Goal: Find specific page/section: Find specific page/section

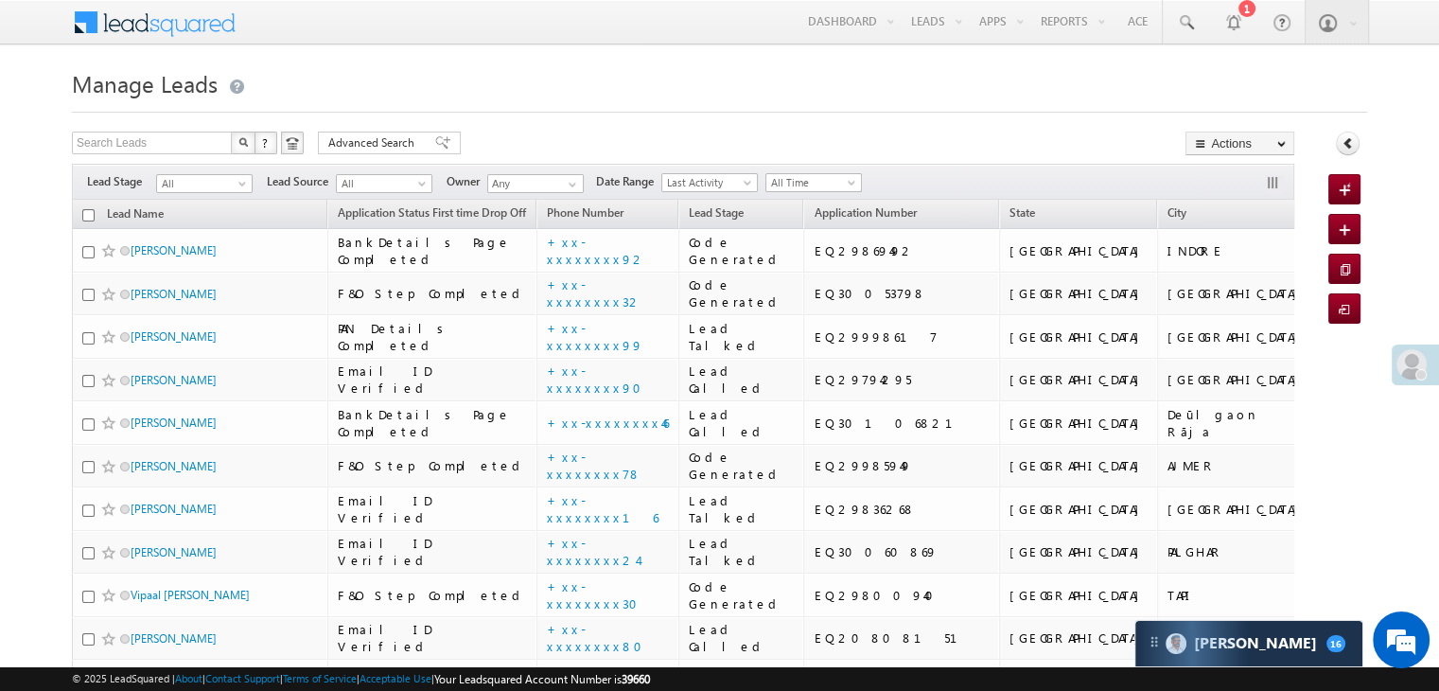
scroll to position [8938, 0]
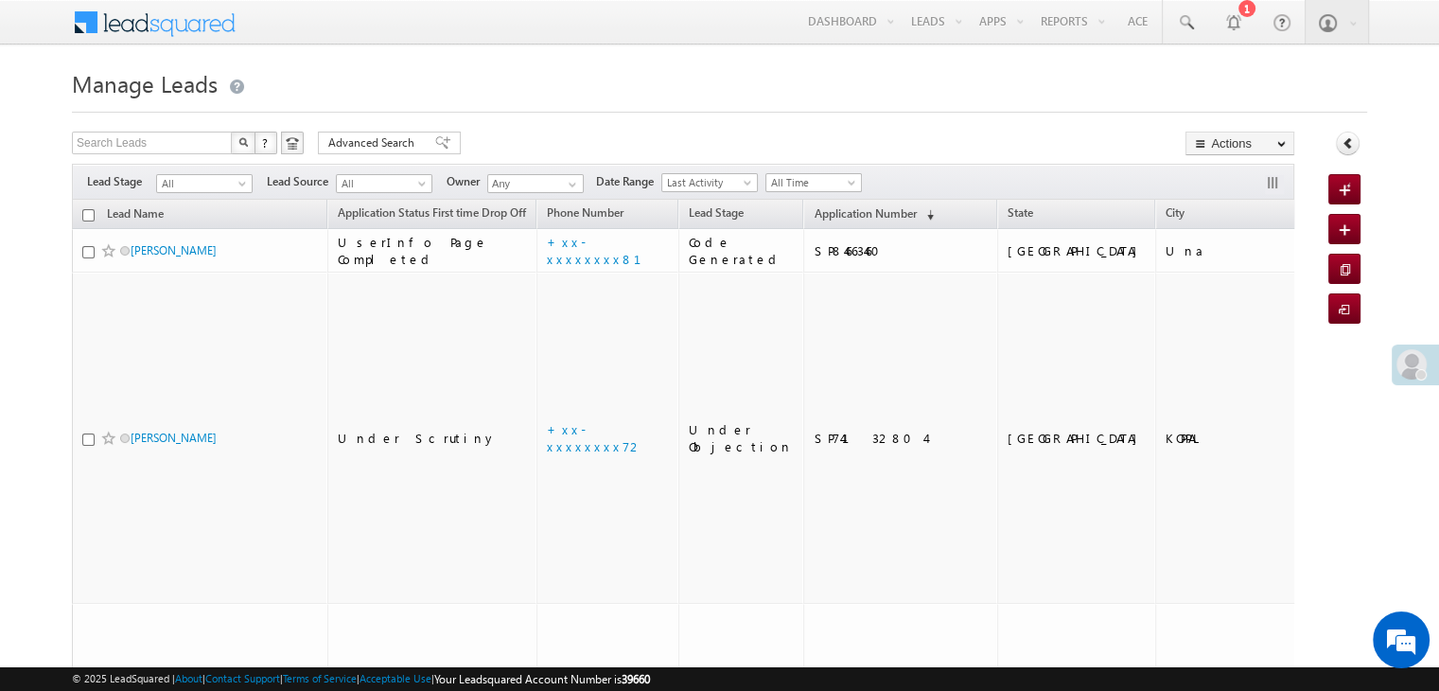
drag, startPoint x: 816, startPoint y: 216, endPoint x: 428, endPoint y: 0, distance: 443.9
click at [816, 216] on span "Application Number" at bounding box center [865, 213] width 102 height 14
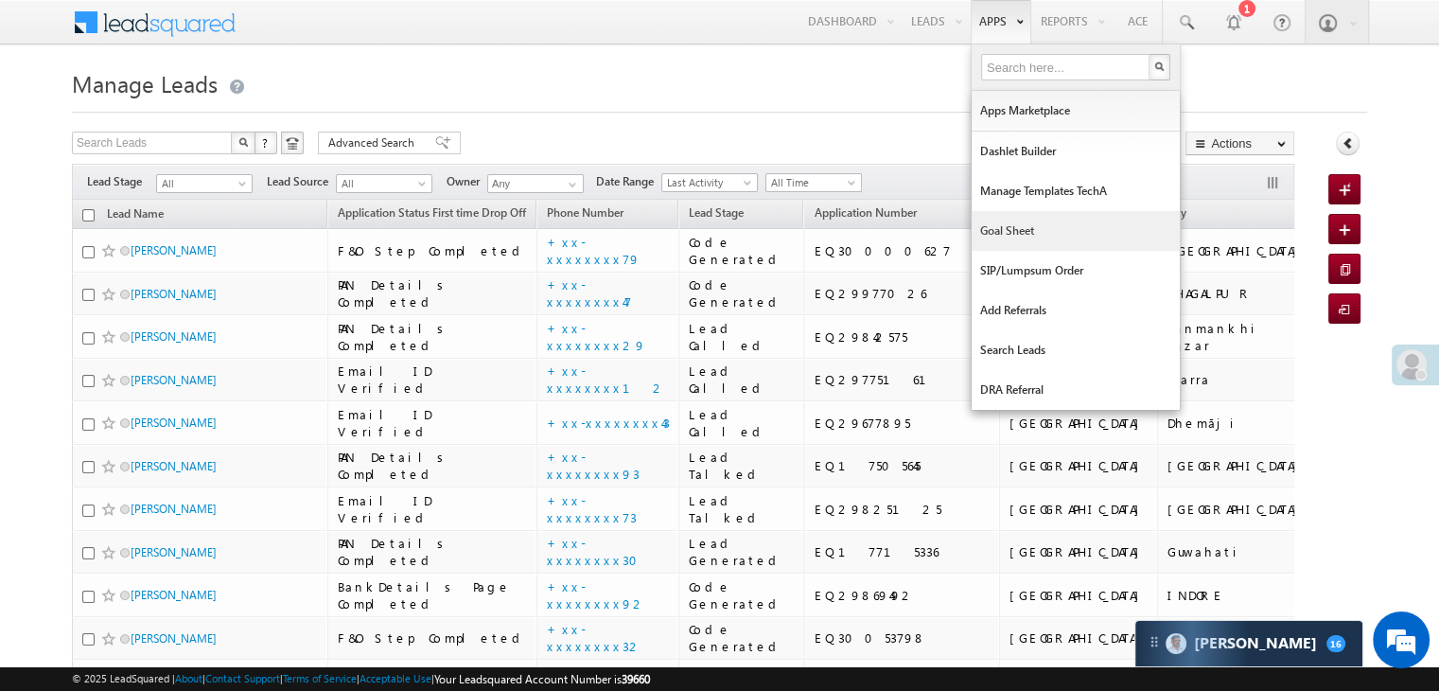
click at [997, 229] on link "Goal Sheet" at bounding box center [1076, 231] width 208 height 40
